Goal: Task Accomplishment & Management: Use online tool/utility

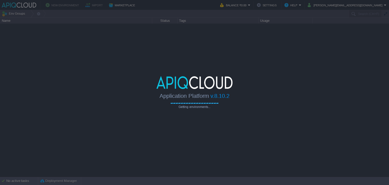
type input "Search (Ctrl+F)"
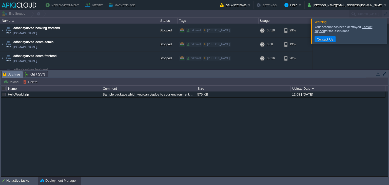
click at [379, 72] on button "button" at bounding box center [378, 73] width 5 height 5
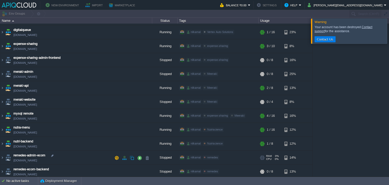
scroll to position [76, 0]
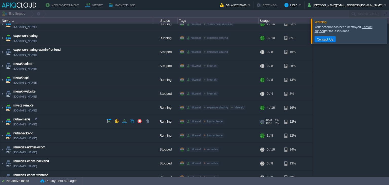
click at [66, 124] on td "nutra-menu [DOMAIN_NAME]" at bounding box center [76, 122] width 152 height 14
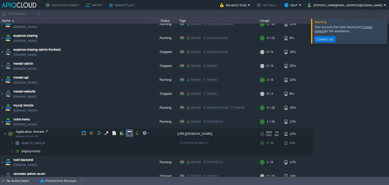
click at [127, 132] on td at bounding box center [130, 133] width 8 height 8
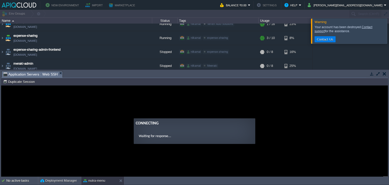
scroll to position [0, 0]
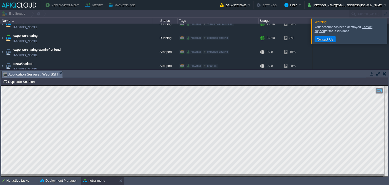
click at [369, 73] on td at bounding box center [371, 74] width 6 height 6
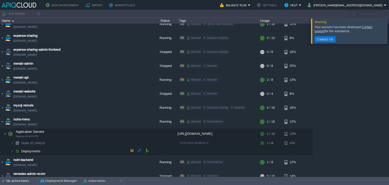
click at [33, 149] on span "Deployments" at bounding box center [31, 151] width 21 height 4
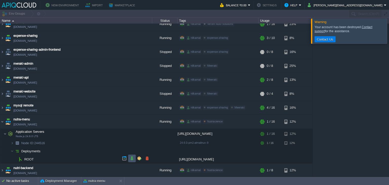
click at [134, 158] on button "button" at bounding box center [132, 158] width 5 height 5
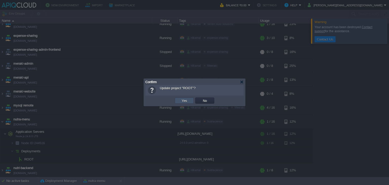
click at [185, 102] on button "Yes" at bounding box center [184, 100] width 9 height 5
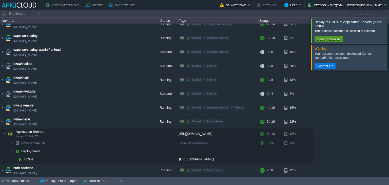
click at [336, 39] on button "Open in Browser" at bounding box center [328, 39] width 27 height 5
